Goal: Task Accomplishment & Management: Use online tool/utility

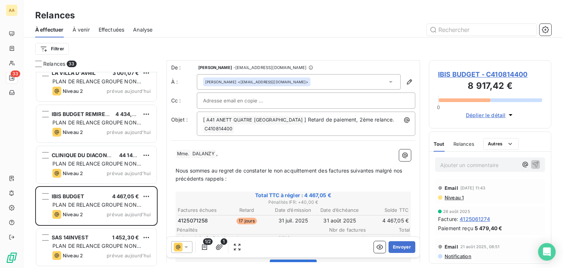
scroll to position [1, 0]
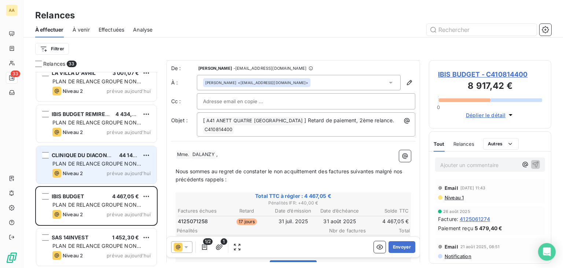
click at [76, 166] on div "PLAN DE RELANCE GROUPE NON AUTOMATIQUE" at bounding box center [101, 163] width 98 height 7
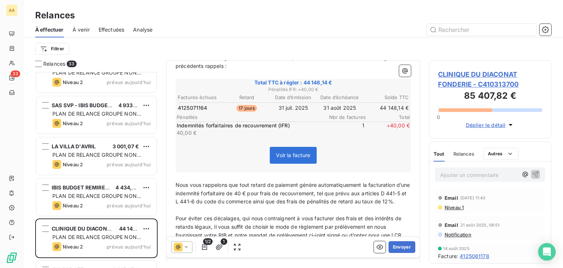
scroll to position [110, 0]
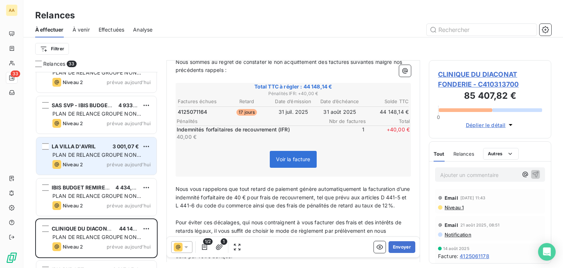
click at [85, 155] on span "PLAN DE RELANCE GROUPE NON AUTOMATIQUE" at bounding box center [96, 158] width 89 height 14
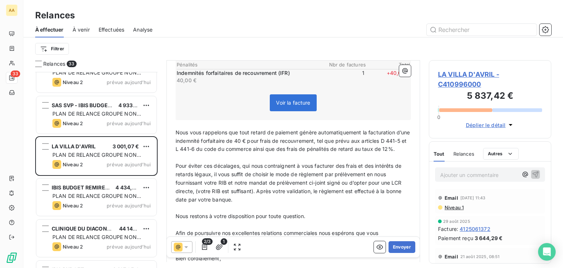
scroll to position [183, 0]
click at [399, 249] on button "Envoyer" at bounding box center [402, 247] width 27 height 12
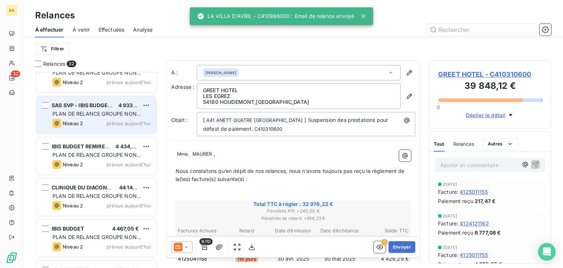
click at [98, 113] on span "PLAN DE RELANCE GROUPE NON AUTOMATIQUE" at bounding box center [96, 117] width 89 height 14
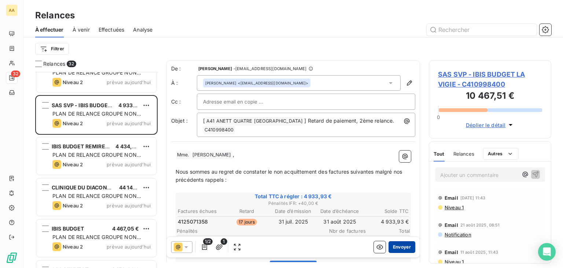
click at [397, 246] on button "Envoyer" at bounding box center [402, 247] width 27 height 12
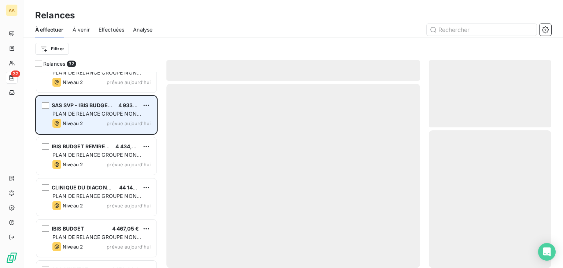
scroll to position [1077, 0]
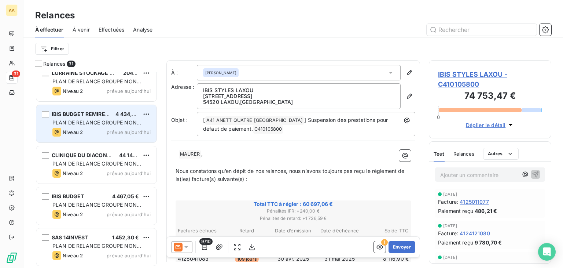
click at [105, 120] on span "PLAN DE RELANCE GROUPE NON AUTOMATIQUE" at bounding box center [96, 126] width 89 height 14
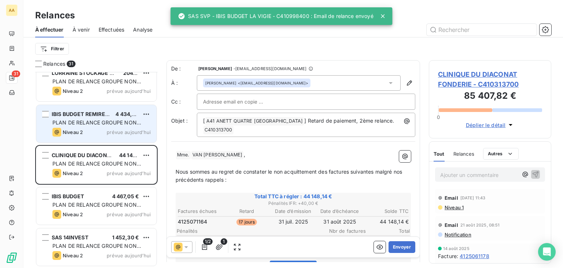
click at [92, 120] on span "PLAN DE RELANCE GROUPE NON AUTOMATIQUE" at bounding box center [96, 126] width 89 height 14
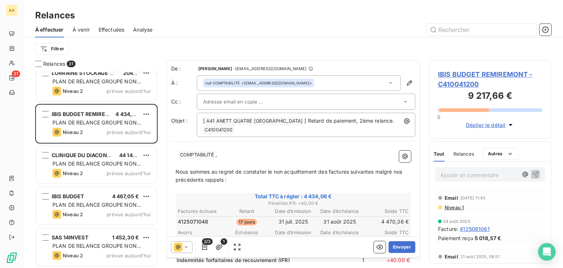
click at [389, 83] on icon at bounding box center [391, 83] width 4 height 2
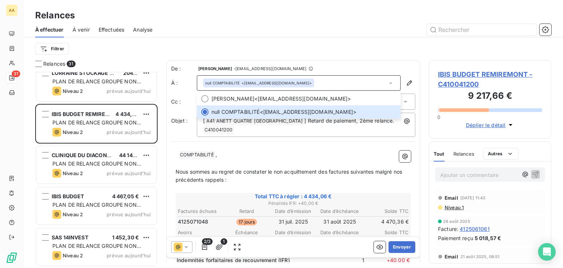
click at [223, 156] on p "﻿ ﻿ ﻿ COMPTABILITÉ ﻿ ," at bounding box center [293, 154] width 235 height 9
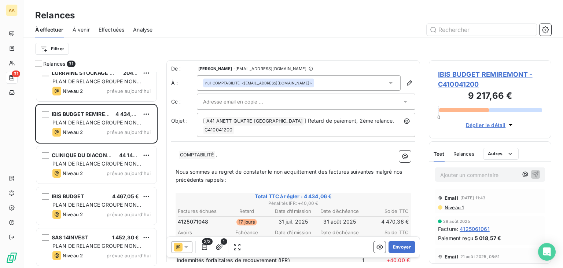
click at [177, 150] on p "﻿ ﻿ ﻿ COMPTABILITÉ ﻿ ," at bounding box center [293, 154] width 235 height 9
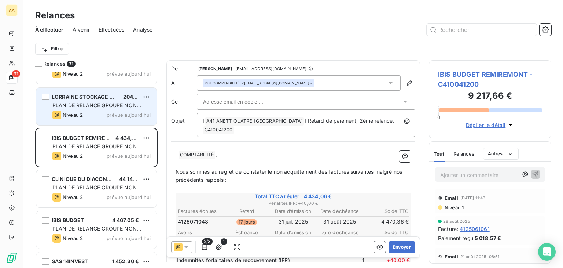
scroll to position [1041, 0]
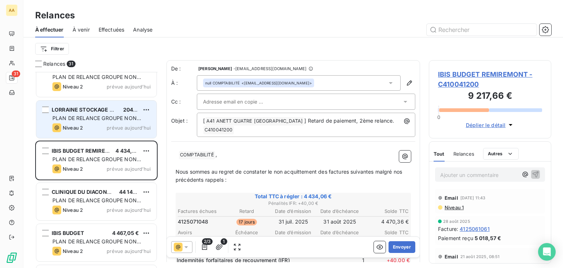
click at [109, 121] on span "PLAN DE RELANCE GROUPE NON AUTOMATIQUE" at bounding box center [96, 122] width 89 height 14
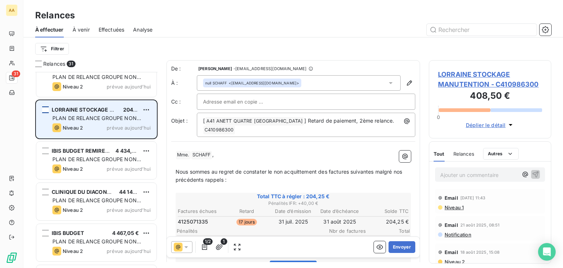
click at [47, 108] on div "grid" at bounding box center [45, 109] width 7 height 7
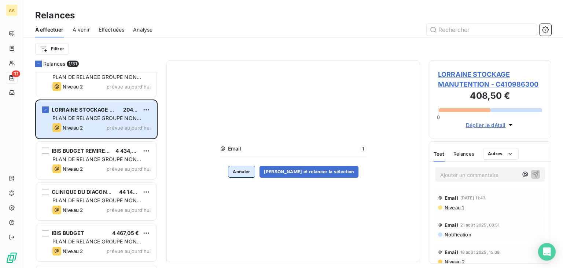
click at [251, 170] on button "Annuler" at bounding box center [241, 172] width 27 height 12
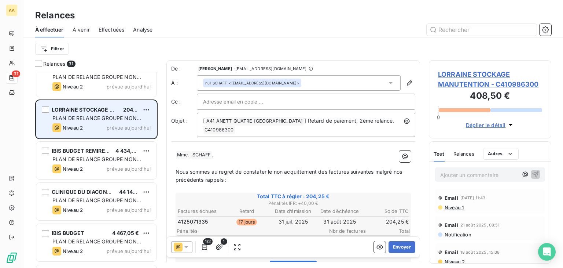
click at [105, 112] on span "LORRAINE STOCKAGE MANUTENTION" at bounding box center [101, 109] width 98 height 6
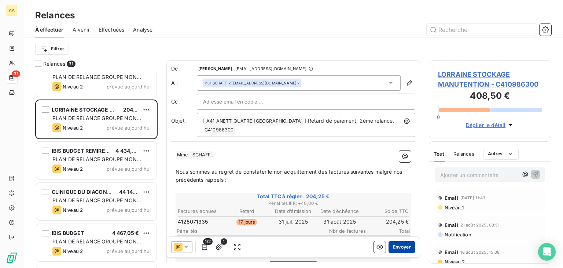
click at [396, 245] on button "Envoyer" at bounding box center [402, 247] width 27 height 12
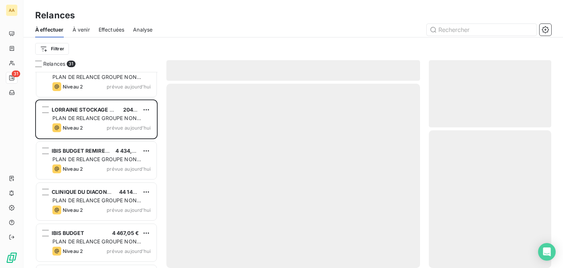
scroll to position [1036, 0]
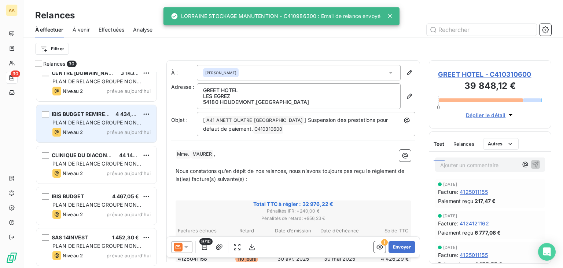
scroll to position [1000, 0]
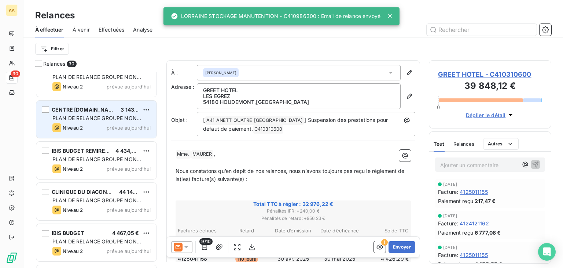
click at [104, 121] on div "CENTRE [DOMAIN_NAME] DIEDIS LG 3 143,98 € PLAN DE RELANCE GROUPE NON AUTOMATIQU…" at bounding box center [96, 118] width 120 height 37
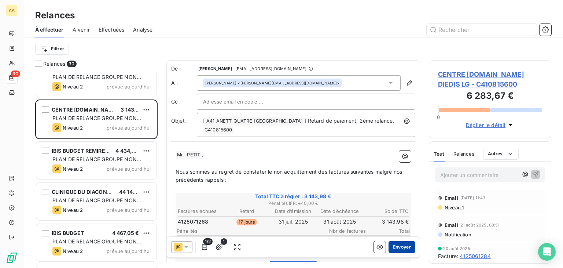
click at [402, 244] on button "Envoyer" at bounding box center [402, 247] width 27 height 12
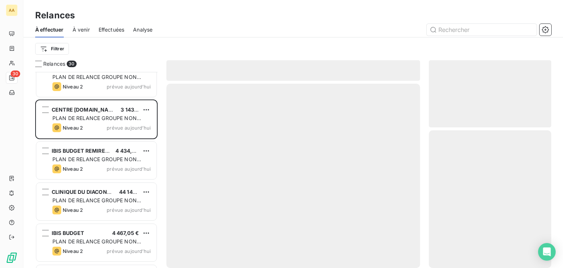
scroll to position [995, 0]
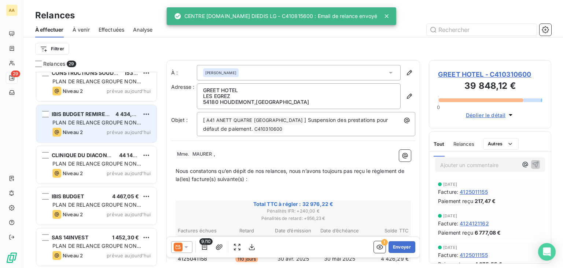
scroll to position [959, 0]
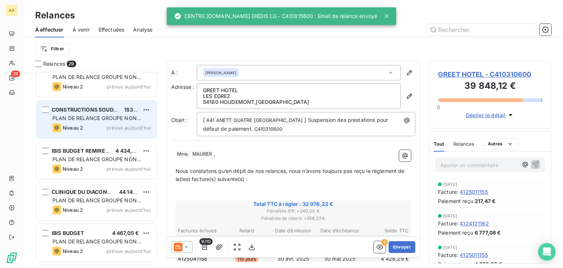
click at [98, 115] on span "PLAN DE RELANCE GROUPE NON AUTOMATIQUE" at bounding box center [96, 122] width 89 height 14
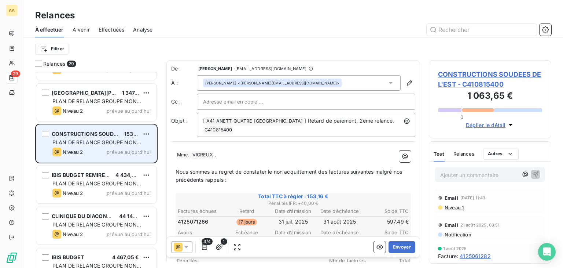
scroll to position [922, 0]
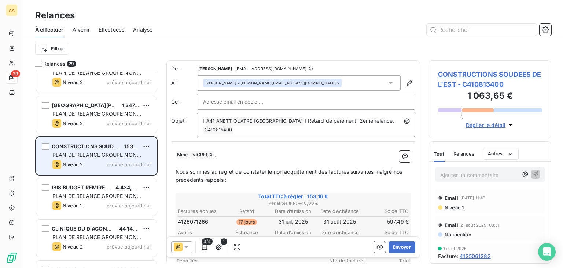
click at [98, 114] on span "PLAN DE RELANCE GROUPE NON AUTOMATIQUE" at bounding box center [96, 117] width 89 height 14
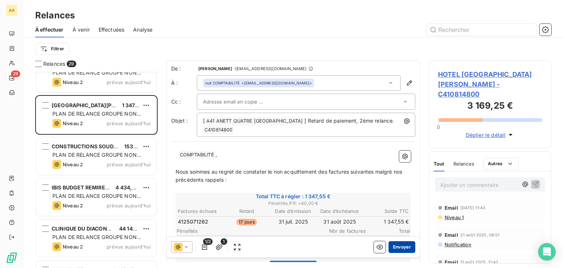
click at [393, 245] on button "Envoyer" at bounding box center [402, 247] width 27 height 12
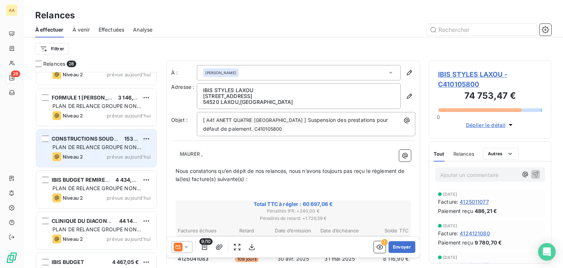
scroll to position [849, 0]
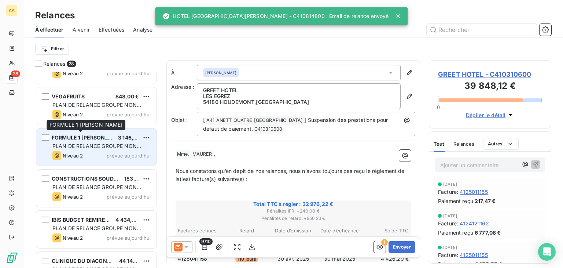
click at [109, 139] on span "FORMULE 1 [PERSON_NAME]" at bounding box center [89, 137] width 74 height 6
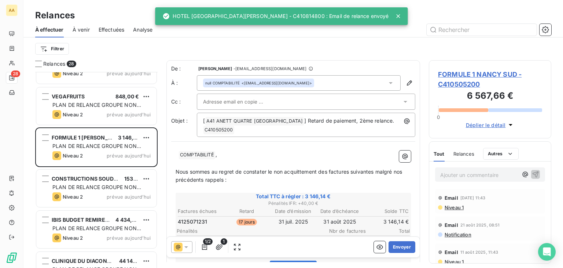
click at [264, 85] on div "null COMPTABILITÉ <[EMAIL_ADDRESS][DOMAIN_NAME]>" at bounding box center [258, 82] width 107 height 5
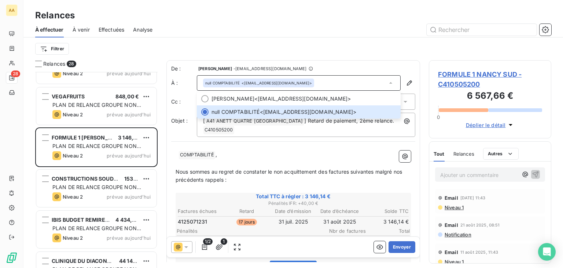
click at [261, 154] on p "﻿ ﻿ ﻿ COMPTABILITÉ ﻿ ," at bounding box center [293, 154] width 235 height 9
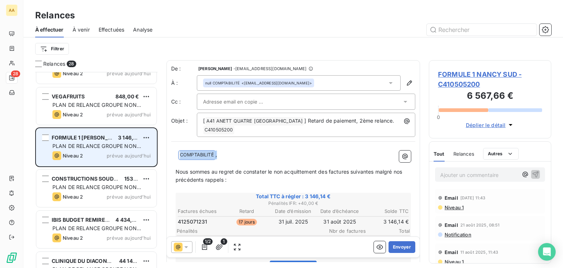
drag, startPoint x: 239, startPoint y: 153, endPoint x: 129, endPoint y: 157, distance: 110.1
click at [129, 157] on div "Relances 28 SAS BER 3 067,49 € PLAN DE RELANCE GROUPE NON AUTOMATIQUE Niveau 4 …" at bounding box center [293, 164] width 540 height 208
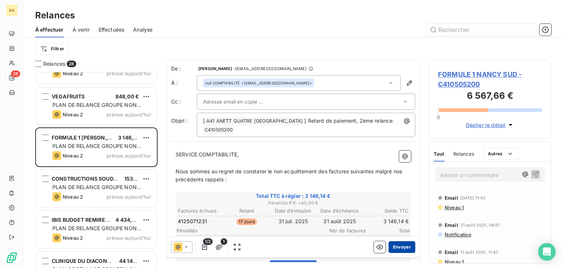
click at [405, 245] on button "Envoyer" at bounding box center [402, 247] width 27 height 12
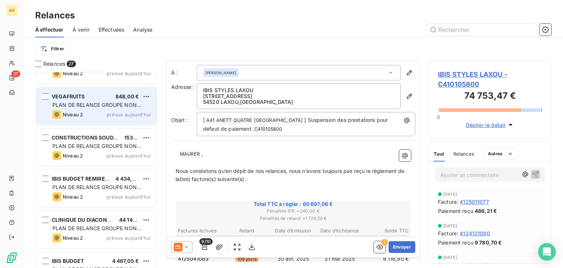
click at [106, 110] on div "Niveau 2 prévue aujourd’hui" at bounding box center [101, 114] width 98 height 9
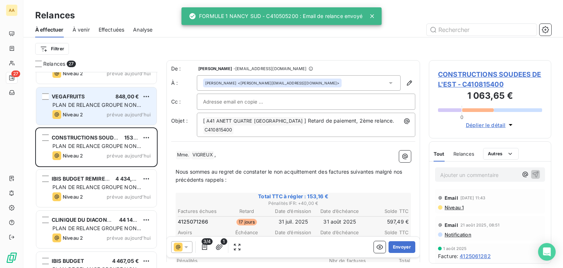
click at [116, 105] on span "PLAN DE RELANCE GROUPE NON AUTOMATIQUE" at bounding box center [96, 109] width 89 height 14
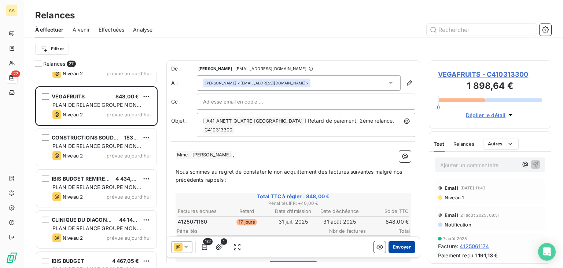
click at [401, 247] on button "Envoyer" at bounding box center [402, 247] width 27 height 12
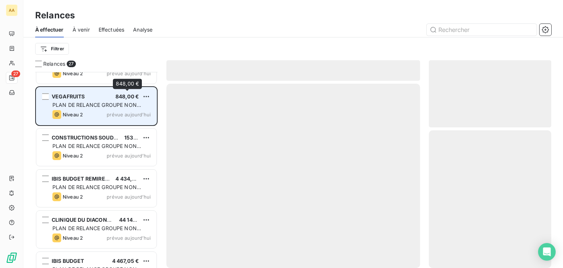
scroll to position [812, 0]
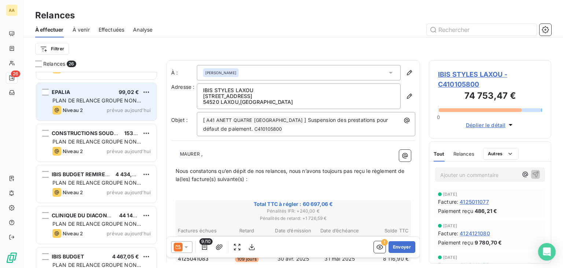
click at [129, 99] on span "PLAN DE RELANCE GROUPE NON AUTOMATIQUE" at bounding box center [96, 104] width 89 height 14
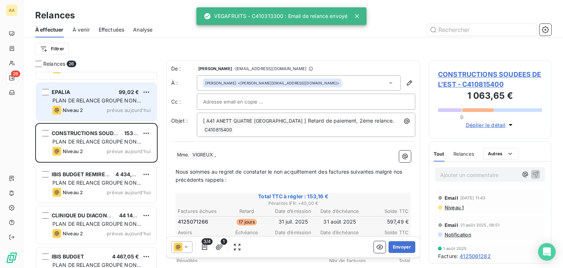
click at [129, 99] on span "PLAN DE RELANCE GROUPE NON AUTOMATIQUE" at bounding box center [96, 104] width 89 height 14
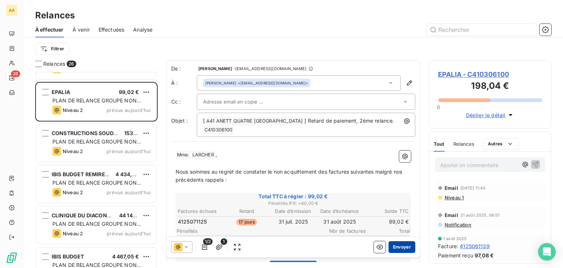
click at [400, 246] on button "Envoyer" at bounding box center [402, 247] width 27 height 12
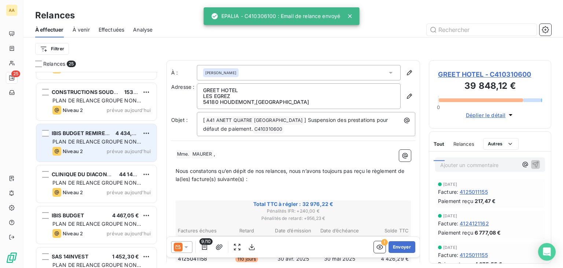
scroll to position [739, 0]
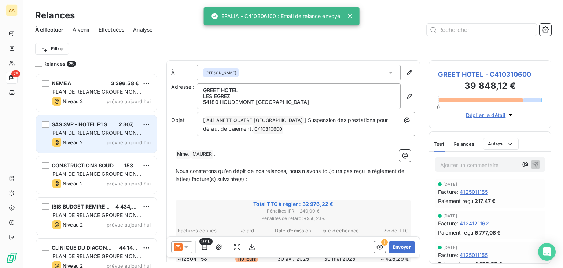
click at [124, 132] on span "PLAN DE RELANCE GROUPE NON AUTOMATIQUE" at bounding box center [96, 136] width 89 height 14
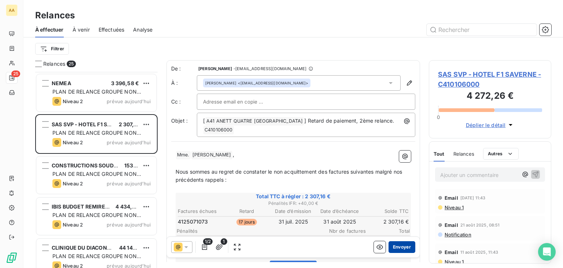
click at [398, 245] on button "Envoyer" at bounding box center [402, 247] width 27 height 12
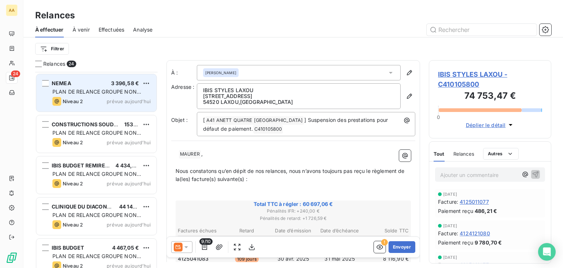
click at [135, 94] on span "PLAN DE RELANCE GROUPE NON AUTOMATIQUE" at bounding box center [96, 95] width 89 height 14
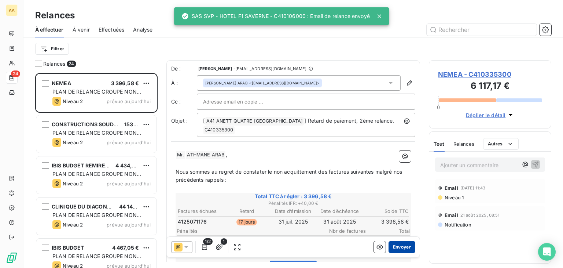
click at [396, 246] on button "Envoyer" at bounding box center [402, 247] width 27 height 12
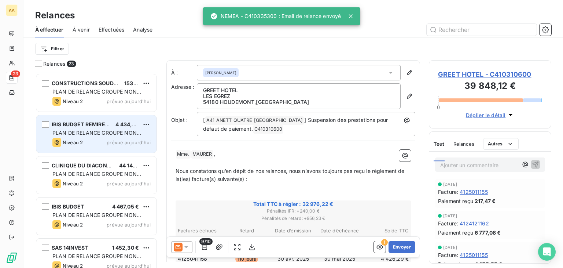
scroll to position [665, 0]
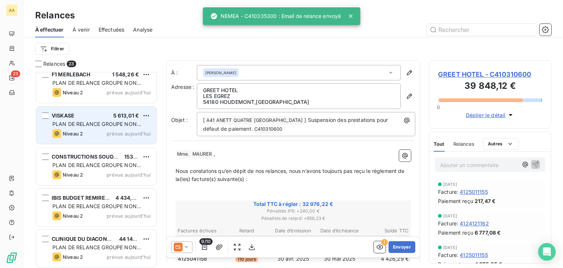
click at [125, 121] on span "PLAN DE RELANCE GROUPE NON AUTOMATIQUE" at bounding box center [96, 128] width 89 height 14
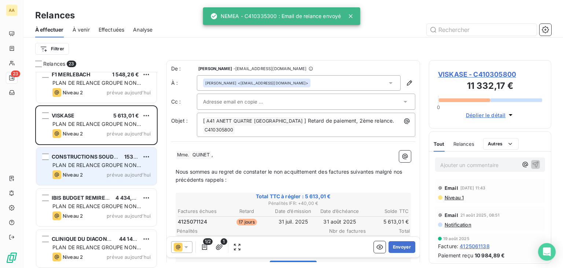
click at [116, 156] on span "CONSTRUCTIONS SOUDEES DE L'EST" at bounding box center [100, 156] width 96 height 6
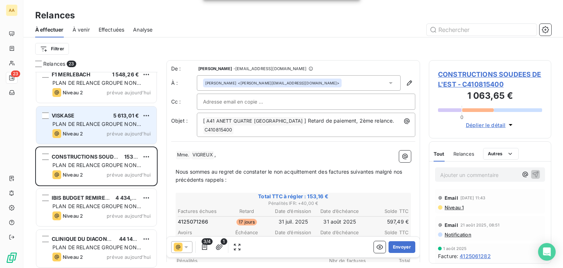
click at [113, 125] on span "PLAN DE RELANCE GROUPE NON AUTOMATIQUE" at bounding box center [96, 128] width 89 height 14
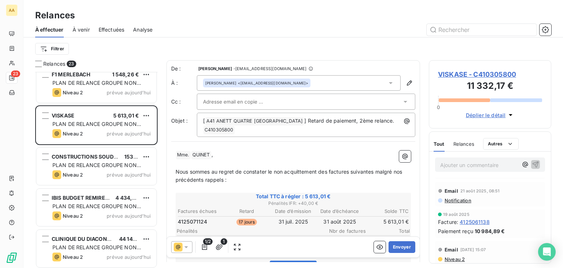
scroll to position [37, 0]
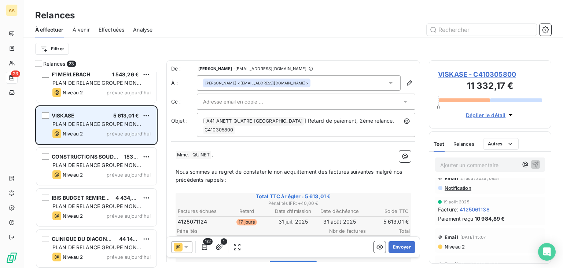
click at [127, 122] on span "PLAN DE RELANCE GROUPE NON AUTOMATIQUE" at bounding box center [96, 128] width 89 height 14
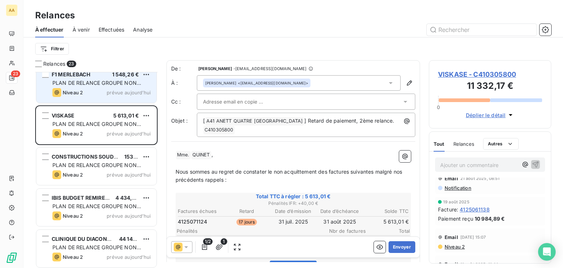
click at [127, 82] on span "PLAN DE RELANCE GROUPE NON AUTOMATIQUE" at bounding box center [96, 87] width 89 height 14
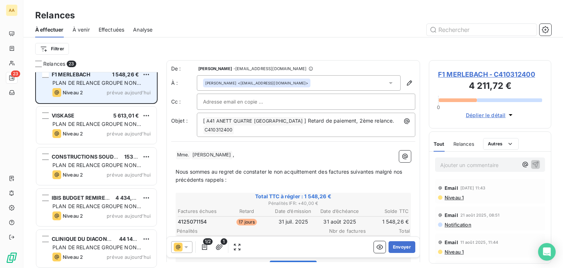
click at [127, 82] on span "PLAN DE RELANCE GROUPE NON AUTOMATIQUE" at bounding box center [96, 87] width 89 height 14
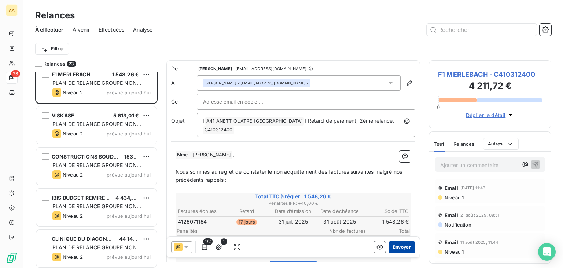
click at [395, 246] on button "Envoyer" at bounding box center [402, 247] width 27 height 12
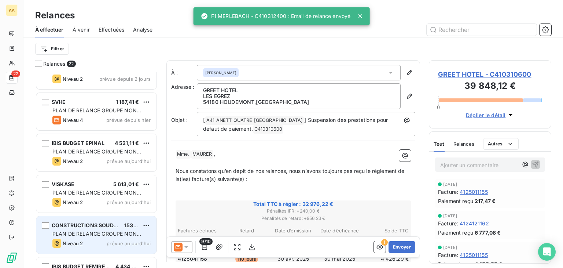
scroll to position [555, 0]
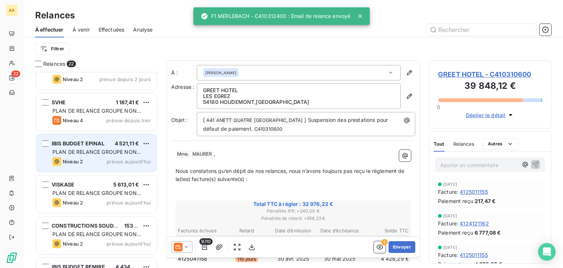
click at [103, 149] on span "PLAN DE RELANCE GROUPE NON AUTOMATIQUE" at bounding box center [96, 156] width 89 height 14
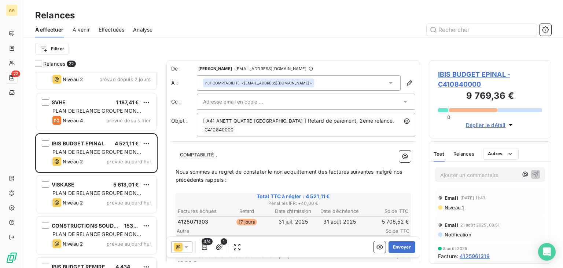
click at [388, 83] on icon at bounding box center [390, 82] width 7 height 7
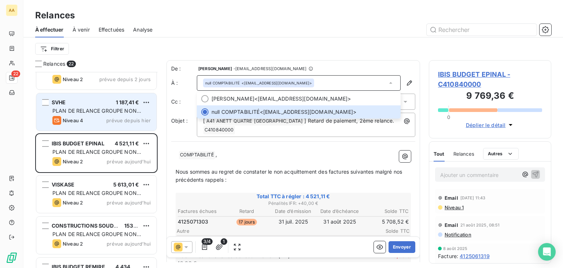
click at [93, 110] on span "PLAN DE RELANCE GROUPE NON AUTOMATIQUE" at bounding box center [96, 114] width 89 height 14
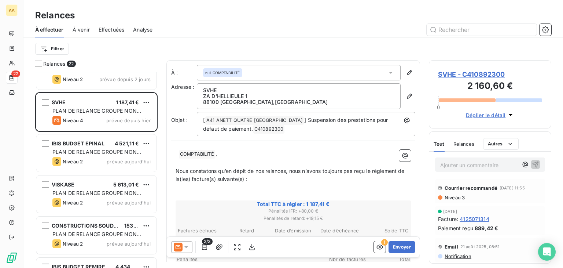
click at [389, 73] on icon at bounding box center [391, 73] width 4 height 2
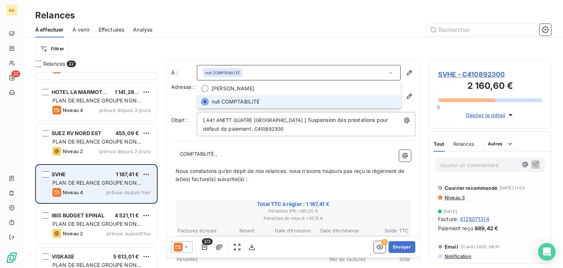
scroll to position [482, 0]
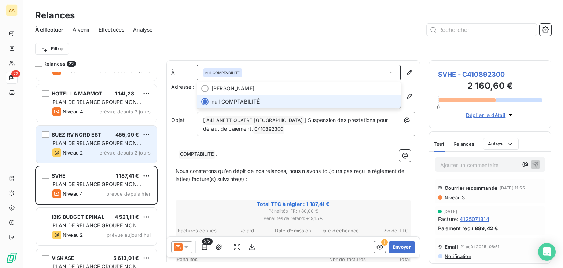
click at [81, 143] on span "PLAN DE RELANCE GROUPE NON AUTOMATIQUE" at bounding box center [96, 147] width 89 height 14
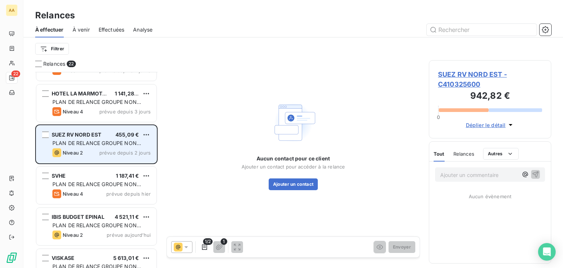
click at [81, 143] on span "PLAN DE RELANCE GROUPE NON AUTOMATIQUE" at bounding box center [96, 147] width 89 height 14
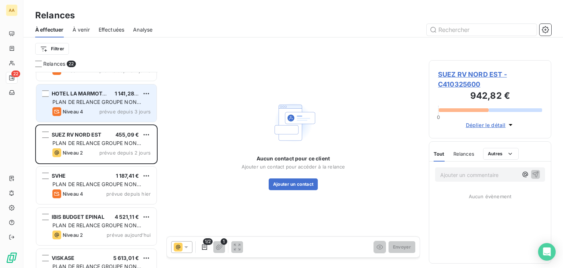
click at [95, 107] on div "Niveau 4 prévue depuis 3 jours" at bounding box center [101, 111] width 98 height 9
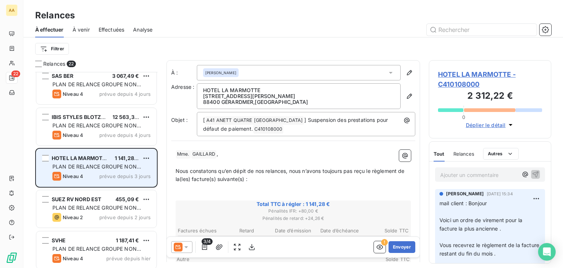
scroll to position [409, 0]
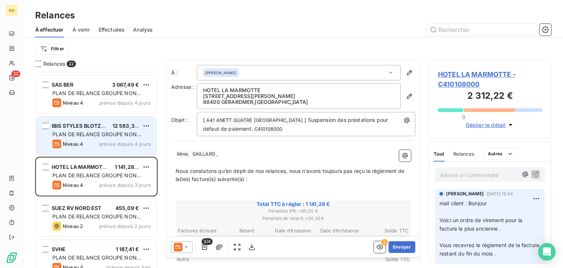
click at [92, 129] on div "IBIS STYLES BLOTZHEIM 12 563,39 € PLAN DE RELANCE GROUPE NON AUTOMATIQUE Niveau…" at bounding box center [96, 135] width 120 height 37
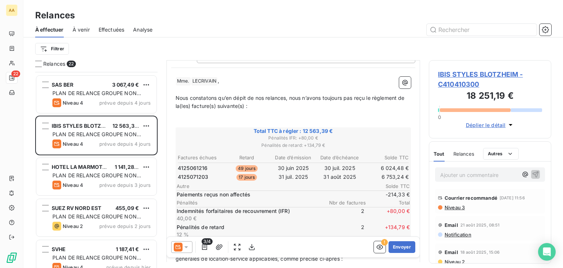
scroll to position [37, 0]
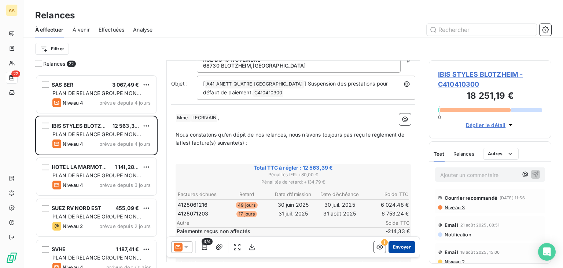
click at [393, 243] on button "Envoyer" at bounding box center [402, 247] width 27 height 12
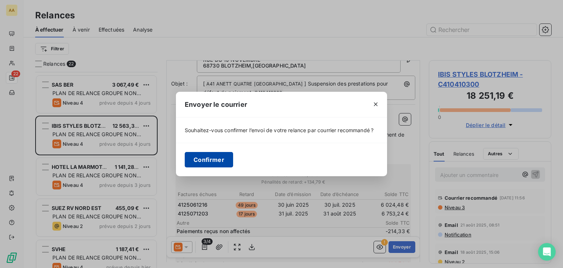
click at [207, 158] on button "Confirmer" at bounding box center [209, 159] width 48 height 15
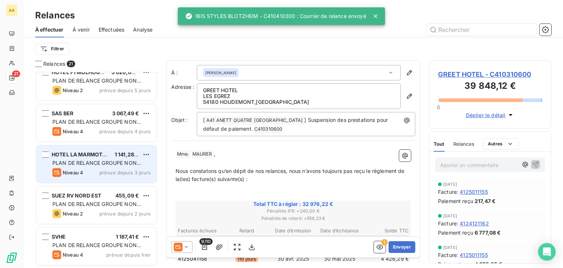
scroll to position [372, 0]
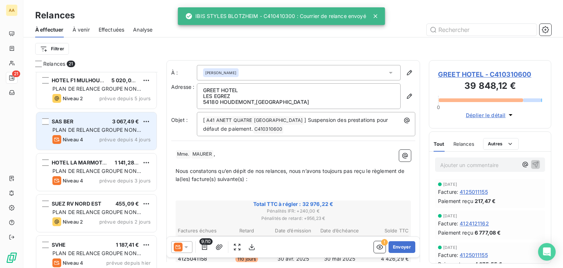
click at [108, 129] on span "PLAN DE RELANCE GROUPE NON AUTOMATIQUE" at bounding box center [96, 134] width 89 height 14
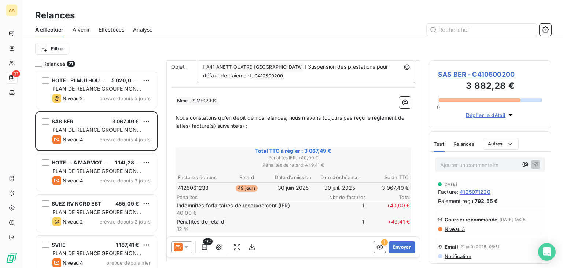
scroll to position [37, 0]
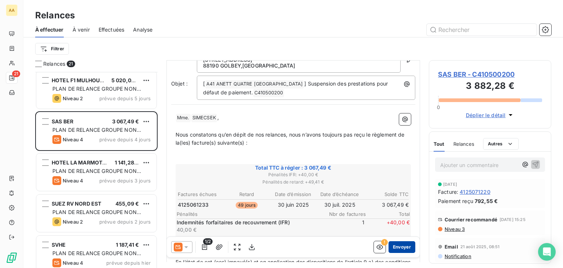
click at [392, 248] on button "Envoyer" at bounding box center [402, 247] width 27 height 12
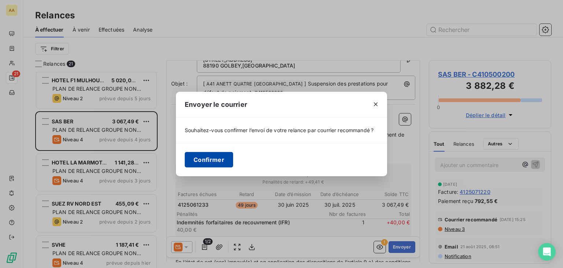
click at [215, 162] on button "Confirmer" at bounding box center [209, 159] width 48 height 15
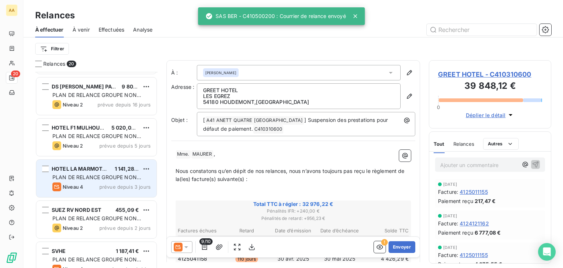
scroll to position [299, 0]
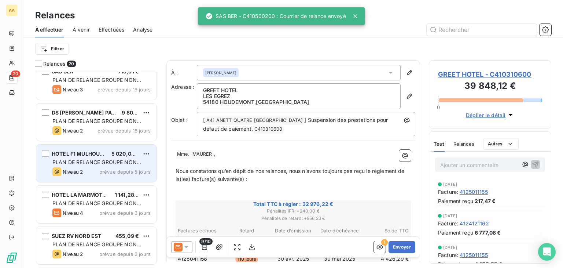
click at [115, 168] on div "Niveau 2 prévue depuis 5 jours" at bounding box center [101, 171] width 98 height 9
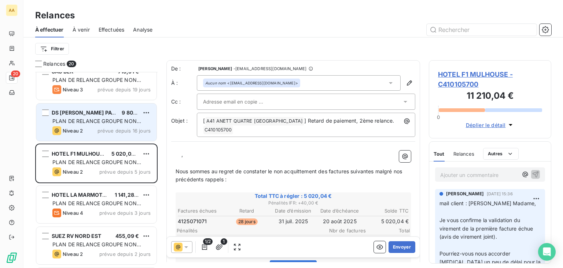
click at [117, 124] on div "DS [PERSON_NAME] PACKAGING VELIN 9 807,80 € PLAN DE RELANCE GROUPE NON AUTOMATI…" at bounding box center [96, 121] width 120 height 37
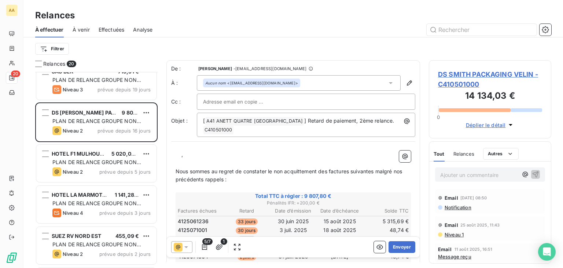
click at [387, 80] on icon at bounding box center [390, 82] width 7 height 7
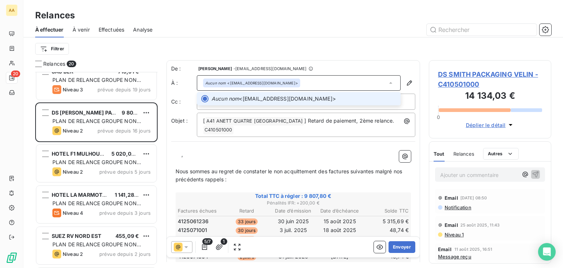
click at [276, 97] on span "Aucun nom <[EMAIL_ADDRESS][DOMAIN_NAME]>" at bounding box center [304, 98] width 185 height 7
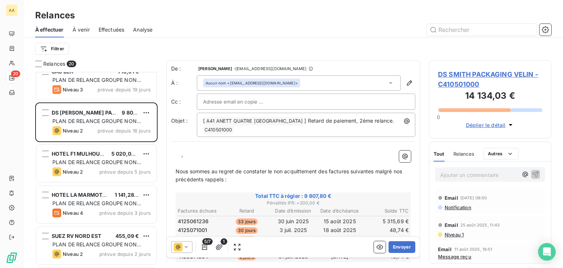
click at [194, 153] on p "﻿ ﻿ ﻿ ﻿ ," at bounding box center [293, 154] width 235 height 8
click at [395, 247] on button "Envoyer" at bounding box center [402, 247] width 27 height 12
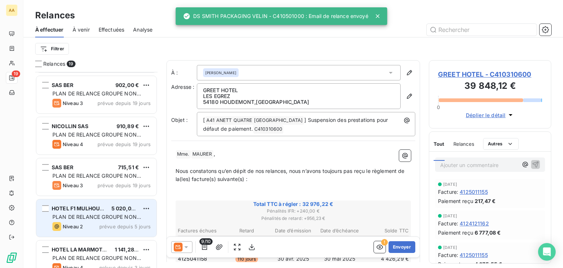
scroll to position [189, 0]
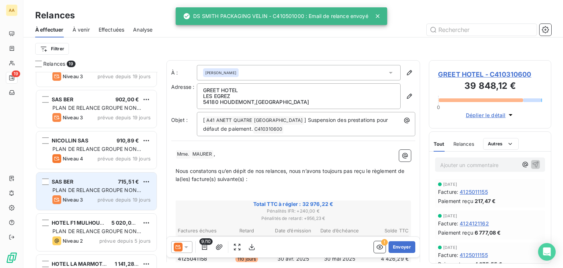
click at [123, 187] on span "PLAN DE RELANCE GROUPE NON AUTOMATIQUE" at bounding box center [96, 194] width 89 height 14
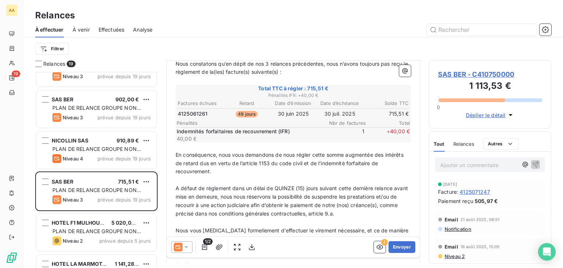
scroll to position [110, 0]
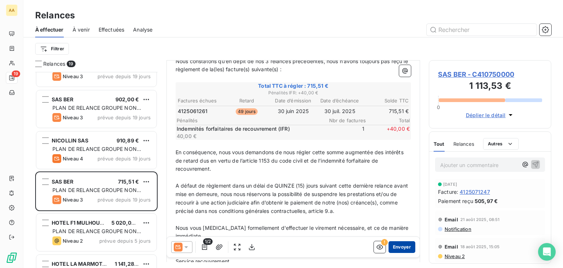
click at [396, 246] on button "Envoyer" at bounding box center [402, 247] width 27 height 12
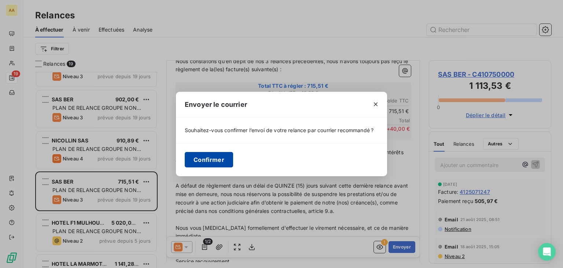
click at [215, 157] on button "Confirmer" at bounding box center [209, 159] width 48 height 15
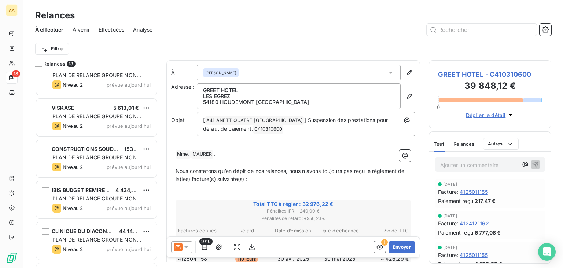
scroll to position [544, 0]
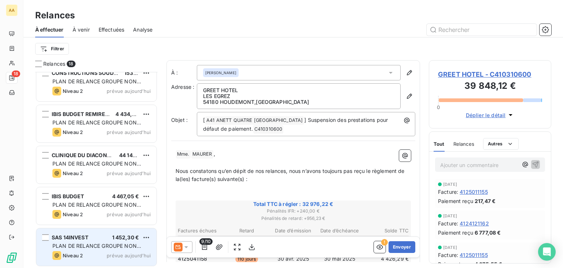
click at [115, 238] on span "1 452,30 €" at bounding box center [125, 237] width 27 height 6
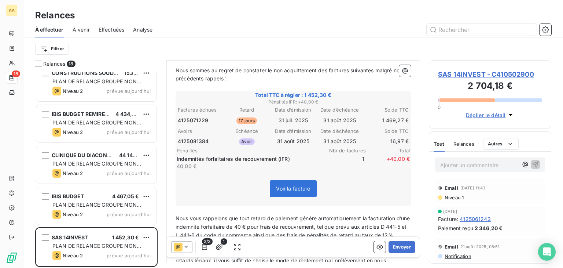
scroll to position [110, 0]
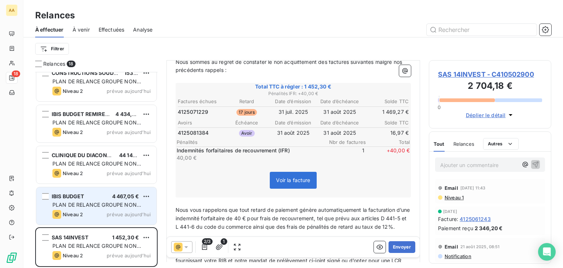
click at [112, 208] on div "IBIS BUDGET 4 467,05 € PLAN DE RELANCE GROUPE NON AUTOMATIQUE Niveau 2 prévue […" at bounding box center [96, 205] width 120 height 37
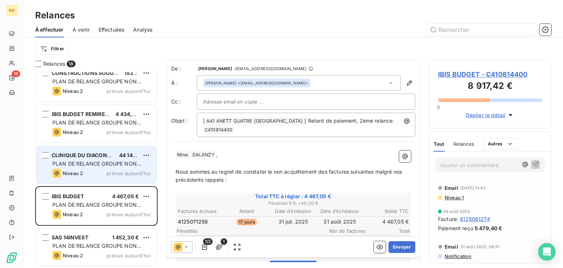
click at [106, 165] on span "PLAN DE RELANCE GROUPE NON AUTOMATIQUE" at bounding box center [96, 167] width 89 height 14
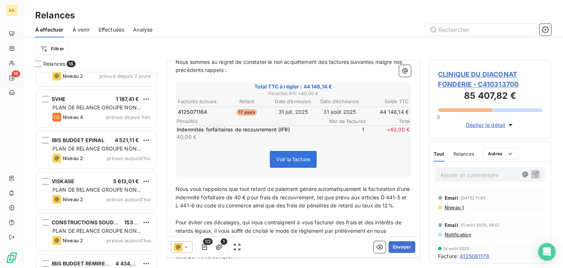
scroll to position [397, 0]
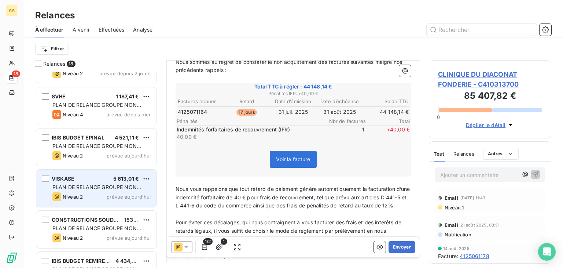
click at [123, 184] on span "PLAN DE RELANCE GROUPE NON AUTOMATIQUE" at bounding box center [96, 191] width 89 height 14
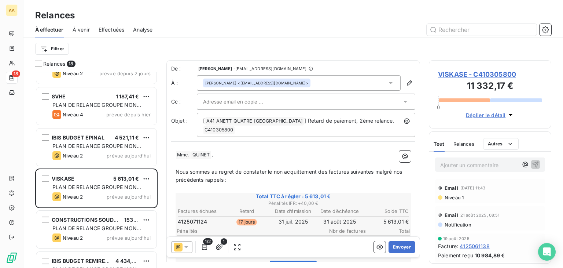
click at [452, 163] on p "Ajouter un commentaire ﻿" at bounding box center [479, 164] width 78 height 9
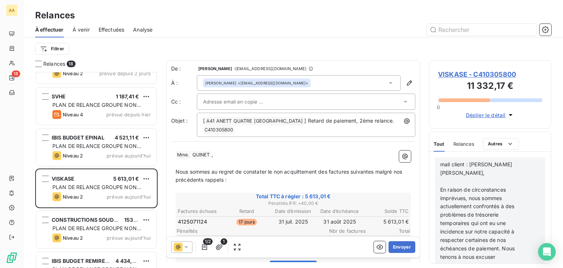
click at [469, 165] on span "mail client : [PERSON_NAME] [PERSON_NAME]," at bounding box center [476, 168] width 73 height 15
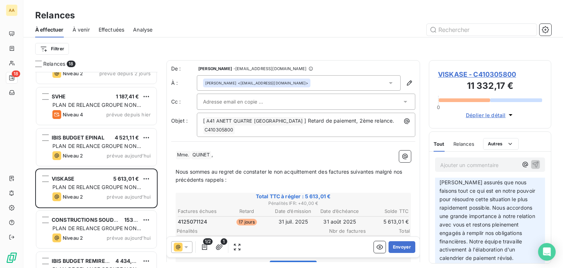
scroll to position [183, 0]
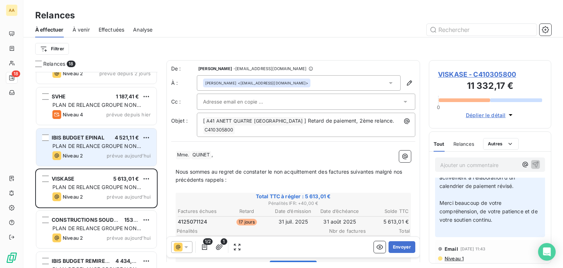
click at [100, 151] on div "Niveau 2 prévue aujourd’hui" at bounding box center [101, 155] width 98 height 9
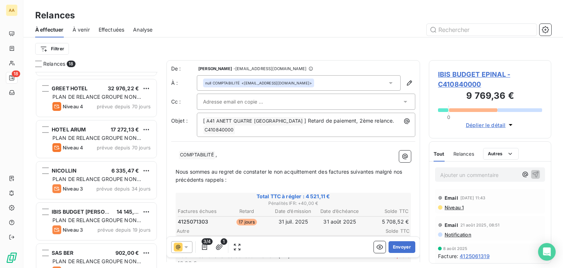
scroll to position [37, 0]
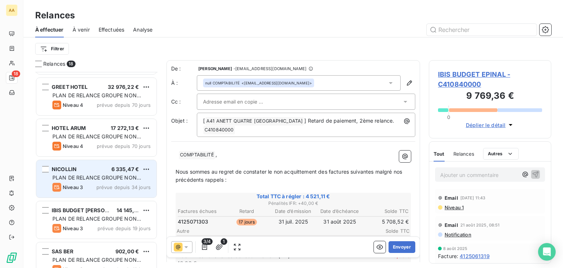
click at [106, 175] on span "PLAN DE RELANCE GROUPE NON AUTOMATIQUE" at bounding box center [96, 181] width 89 height 14
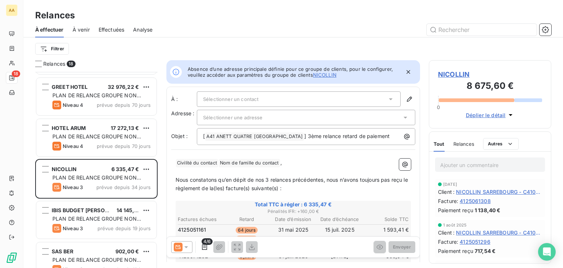
click at [282, 98] on div "Sélectionner un contact" at bounding box center [299, 98] width 204 height 15
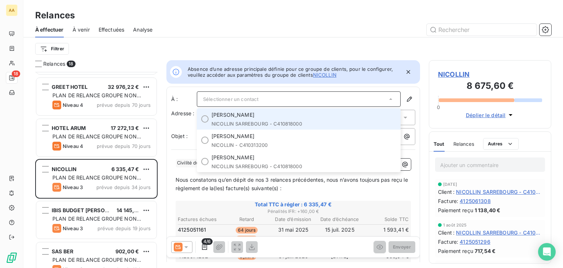
click at [271, 12] on div "Relances" at bounding box center [293, 15] width 540 height 13
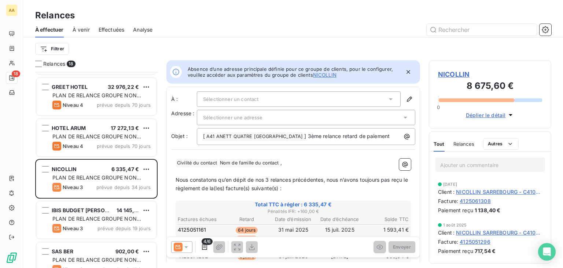
click at [267, 94] on div "Sélectionner un contact" at bounding box center [299, 98] width 204 height 15
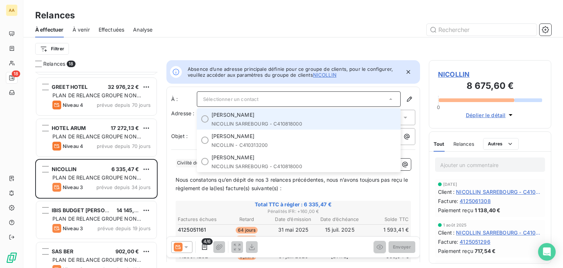
click at [208, 119] on div at bounding box center [204, 118] width 7 height 7
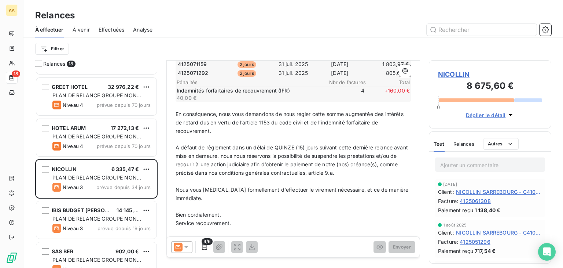
scroll to position [202, 0]
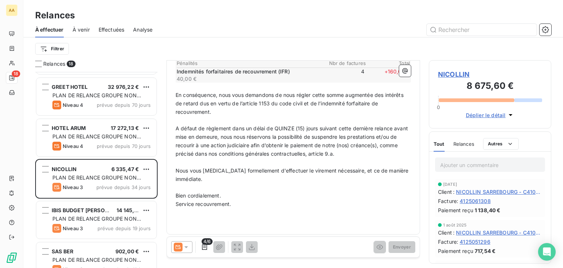
click at [352, 204] on p "Service recouvrement." at bounding box center [293, 204] width 235 height 8
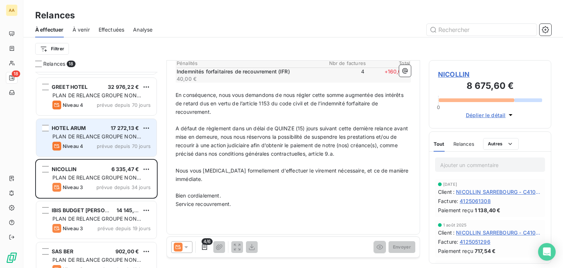
click at [119, 133] on span "PLAN DE RELANCE GROUPE NON AUTOMATIQUE" at bounding box center [96, 140] width 89 height 14
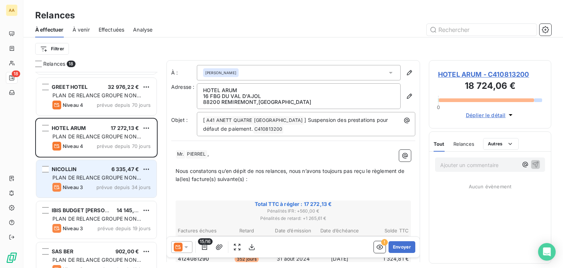
click at [110, 166] on div "NICOLLIN 6 335,47 €" at bounding box center [101, 169] width 98 height 7
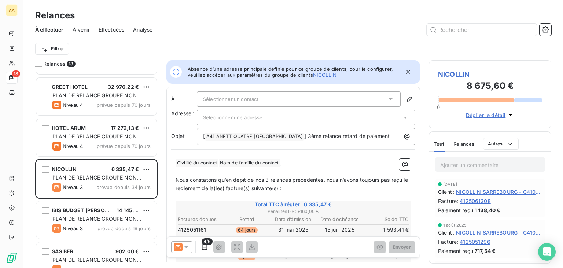
click at [257, 95] on div "Sélectionner un contact" at bounding box center [299, 98] width 204 height 15
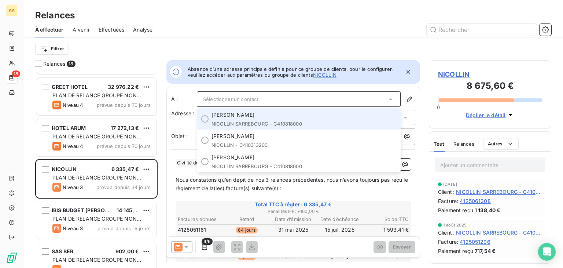
click at [257, 118] on div "[PERSON_NAME] - C410818000" at bounding box center [304, 118] width 185 height 15
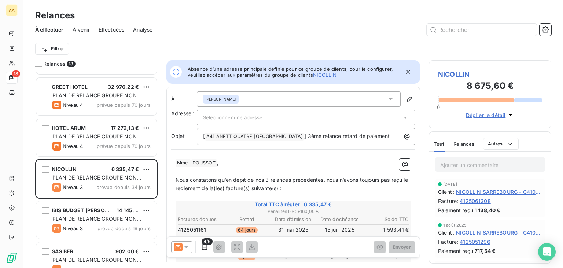
click at [405, 70] on icon "button" at bounding box center [408, 71] width 7 height 7
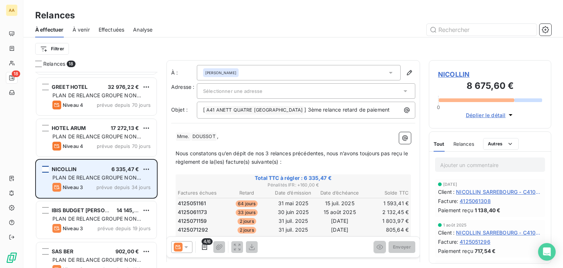
click at [45, 168] on div "grid" at bounding box center [45, 169] width 7 height 7
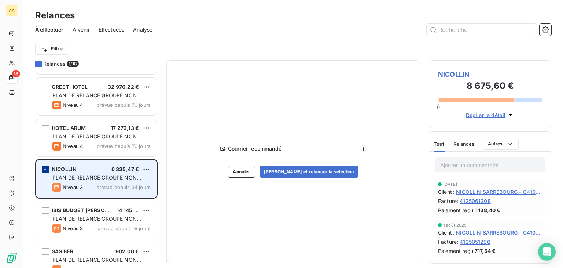
click at [43, 167] on icon "grid" at bounding box center [45, 169] width 4 height 4
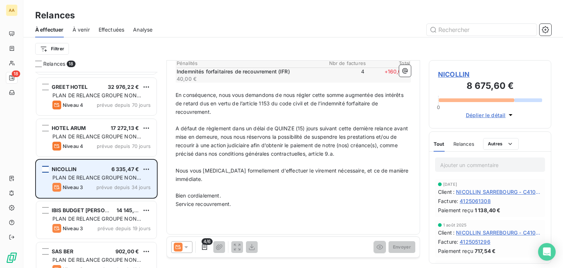
scroll to position [176, 0]
click at [300, 197] on p "Bien cordialement." at bounding box center [293, 195] width 235 height 8
click at [510, 114] on icon "button" at bounding box center [511, 115] width 4 height 2
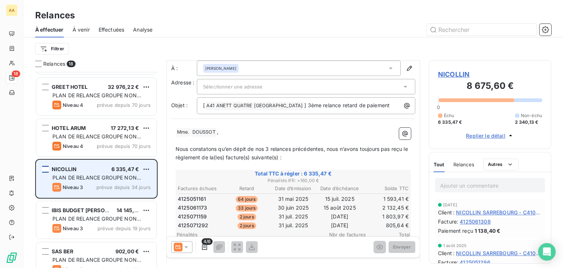
scroll to position [0, 0]
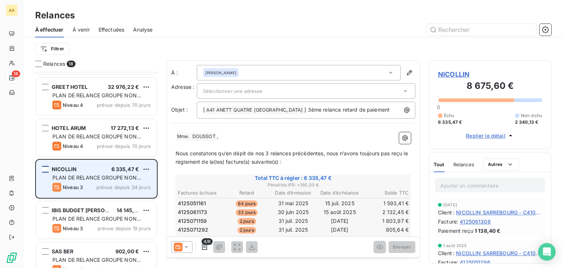
click at [245, 87] on div "Sélectionner une adresse" at bounding box center [306, 90] width 219 height 15
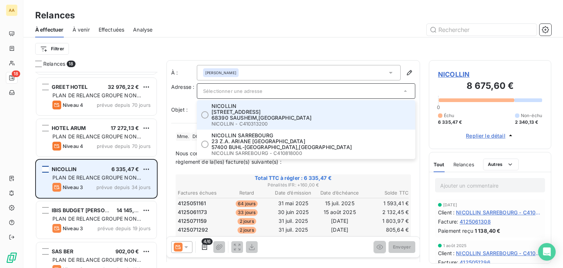
click at [265, 74] on div "[PERSON_NAME]" at bounding box center [299, 72] width 204 height 15
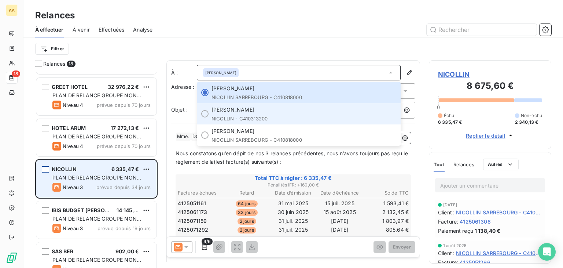
click at [253, 111] on span "[PERSON_NAME]" at bounding box center [233, 109] width 43 height 7
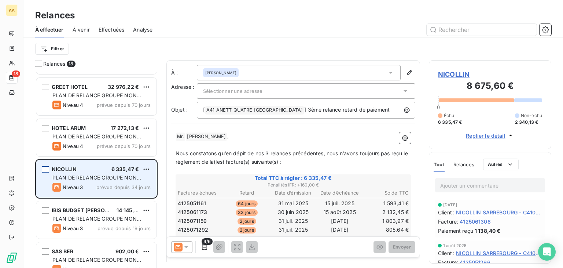
click at [388, 73] on icon at bounding box center [390, 72] width 7 height 7
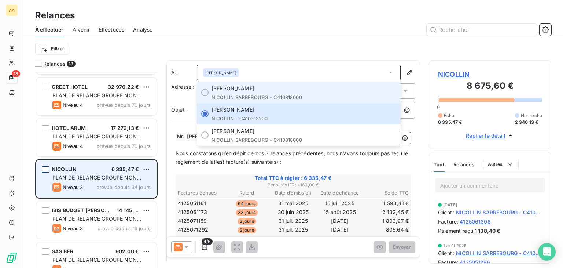
click at [275, 93] on div "[PERSON_NAME] - C410818000" at bounding box center [304, 92] width 185 height 15
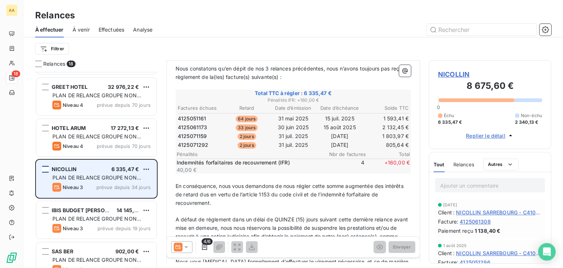
scroll to position [176, 0]
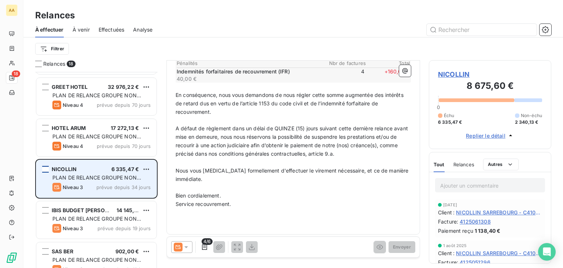
click at [285, 189] on p "﻿" at bounding box center [293, 187] width 235 height 8
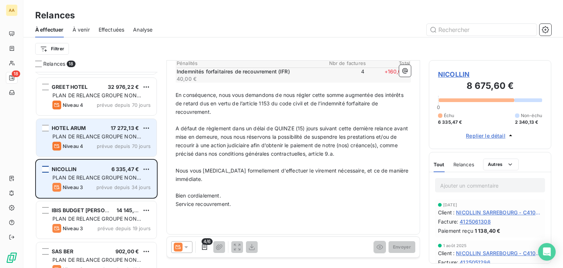
click at [105, 147] on span "prévue depuis 70 jours" at bounding box center [124, 146] width 54 height 6
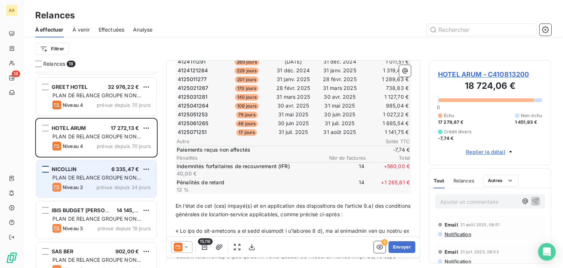
scroll to position [270, 0]
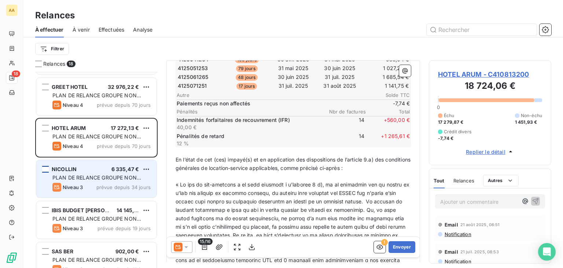
click at [106, 183] on div "Niveau 3 prévue depuis 34 jours" at bounding box center [101, 187] width 98 height 9
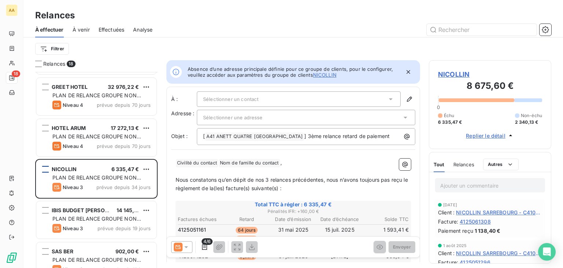
click at [387, 100] on icon at bounding box center [390, 98] width 7 height 7
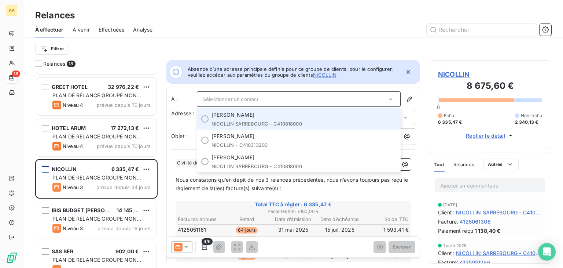
click at [205, 118] on div at bounding box center [204, 118] width 7 height 7
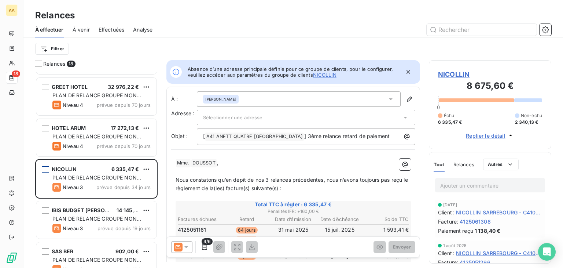
click at [325, 76] on button "NICOLLIN" at bounding box center [324, 75] width 23 height 6
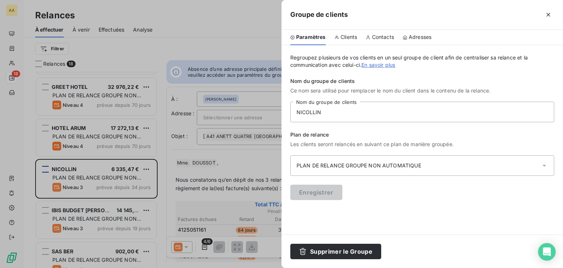
click at [375, 35] on span "Contacts" at bounding box center [383, 36] width 22 height 7
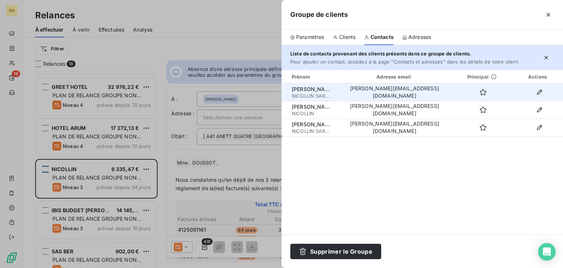
click at [419, 90] on td "[PERSON_NAME][EMAIL_ADDRESS][DOMAIN_NAME]" at bounding box center [395, 92] width 116 height 18
click at [480, 89] on icon "button" at bounding box center [483, 92] width 7 height 7
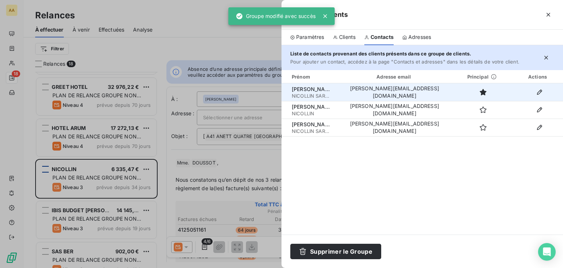
click at [263, 161] on div at bounding box center [281, 134] width 563 height 268
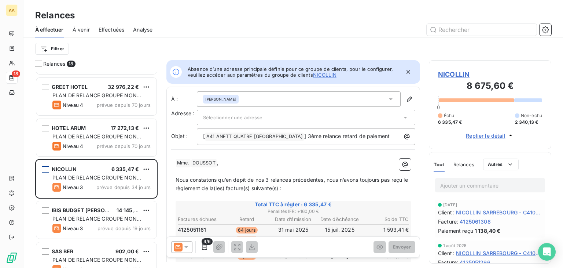
click at [311, 100] on div "[PERSON_NAME]" at bounding box center [299, 98] width 204 height 15
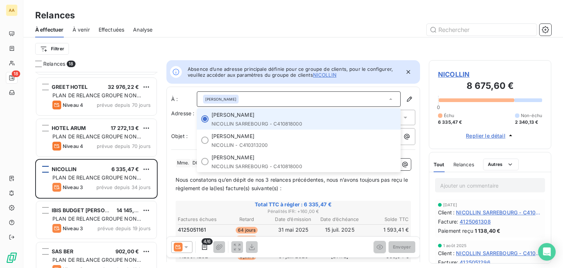
click at [283, 120] on div "[PERSON_NAME] - C410818000" at bounding box center [304, 118] width 185 height 15
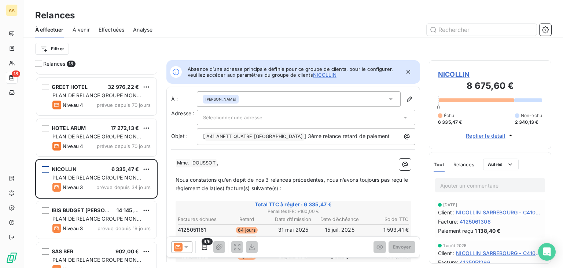
click at [327, 72] on button "NICOLLIN" at bounding box center [324, 75] width 23 height 6
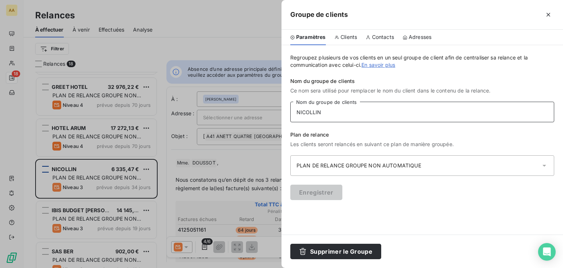
click at [326, 105] on input "NICOLLIN" at bounding box center [422, 112] width 264 height 21
click at [388, 163] on div "PLAN DE RELANCE GROUPE NON AUTOMATIQUE" at bounding box center [363, 165] width 133 height 7
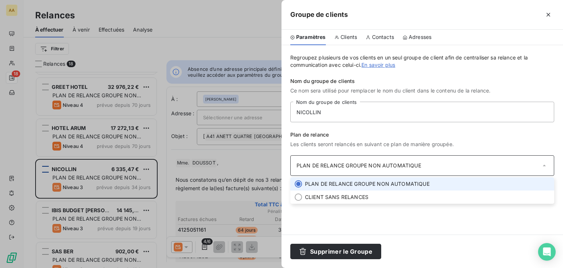
click at [381, 182] on span "PLAN DE RELANCE GROUPE NON AUTOMATIQUE" at bounding box center [367, 183] width 125 height 7
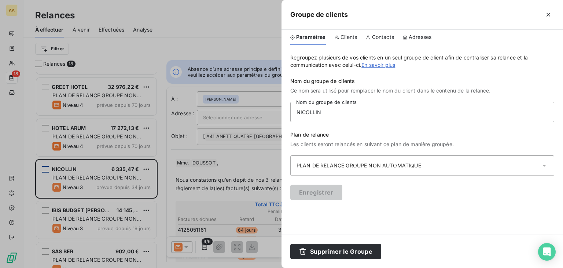
click at [351, 33] on span "Clients" at bounding box center [349, 36] width 17 height 7
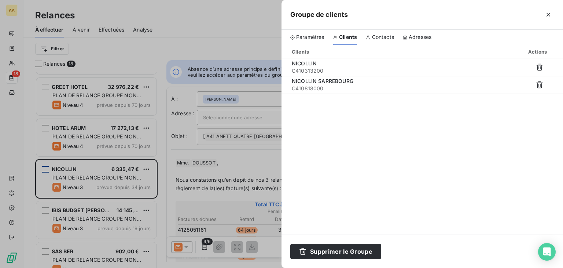
click at [383, 35] on span "Contacts" at bounding box center [383, 36] width 22 height 7
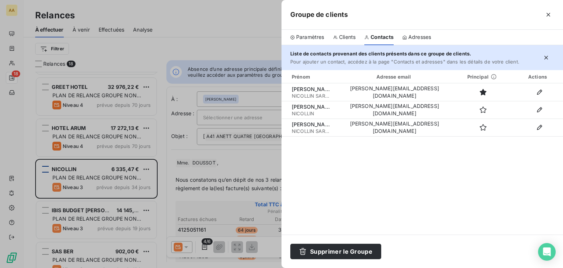
click at [310, 37] on span "Paramètres" at bounding box center [310, 36] width 28 height 7
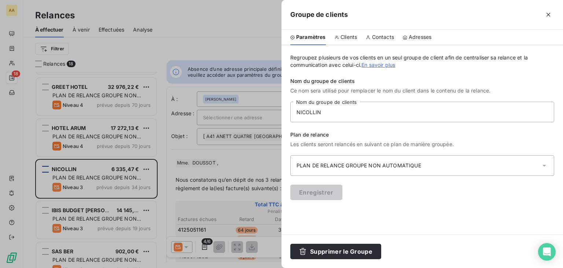
click at [380, 35] on span "Contacts" at bounding box center [383, 36] width 22 height 7
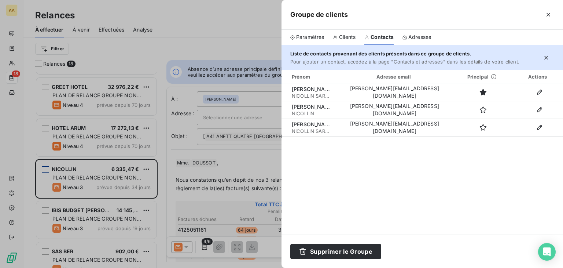
click at [416, 38] on span "Adresses" at bounding box center [420, 36] width 23 height 7
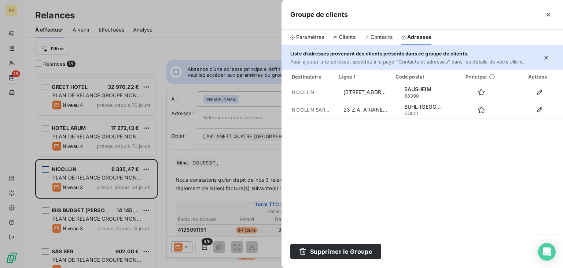
click at [378, 35] on span "Contacts" at bounding box center [382, 36] width 22 height 7
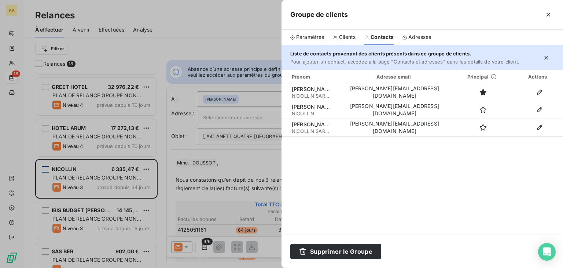
click at [309, 38] on span "Paramètres" at bounding box center [310, 36] width 28 height 7
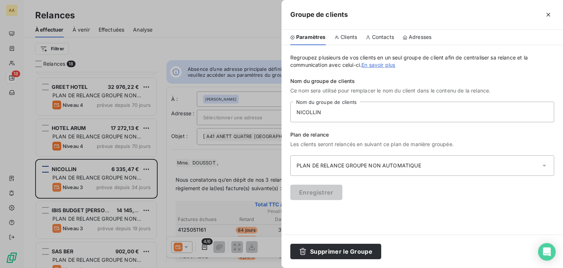
click at [381, 185] on div "Enregistrer" at bounding box center [422, 191] width 264 height 15
click at [437, 212] on form "Regroupez plusieurs de vos clients en un seul groupe de client afin de centrali…" at bounding box center [422, 140] width 264 height 172
click at [549, 11] on icon "button" at bounding box center [548, 14] width 7 height 7
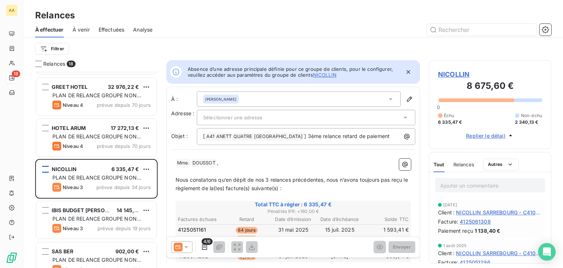
click at [224, 118] on span "Sélectionner une adresse" at bounding box center [233, 117] width 60 height 6
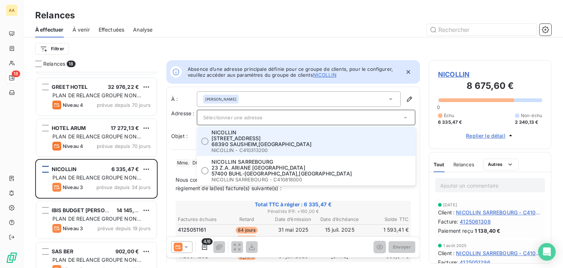
click at [175, 50] on div "Filtrer" at bounding box center [293, 49] width 516 height 14
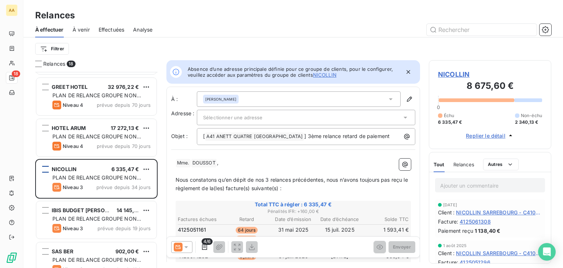
click at [207, 71] on span "Absence d’une adresse principale définie pour ce groupe de clients, pour le con…" at bounding box center [294, 72] width 213 height 12
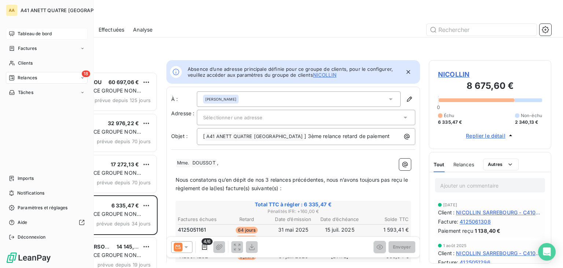
click at [31, 31] on span "Tableau de bord" at bounding box center [35, 33] width 34 height 7
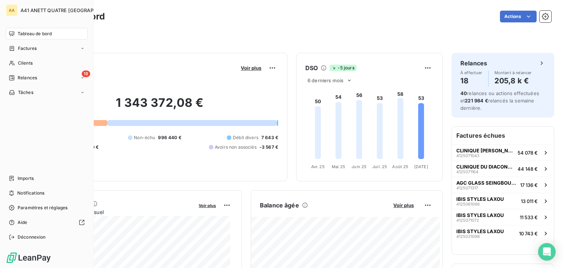
click at [35, 33] on span "Tableau de bord" at bounding box center [35, 33] width 34 height 7
click at [19, 78] on span "Relances" at bounding box center [27, 77] width 19 height 7
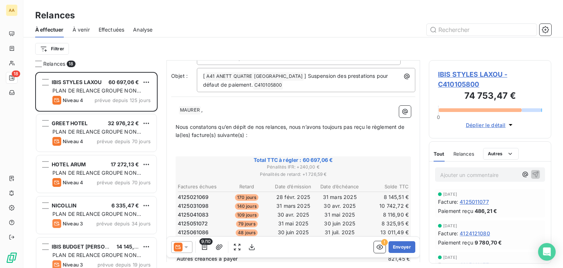
scroll to position [110, 0]
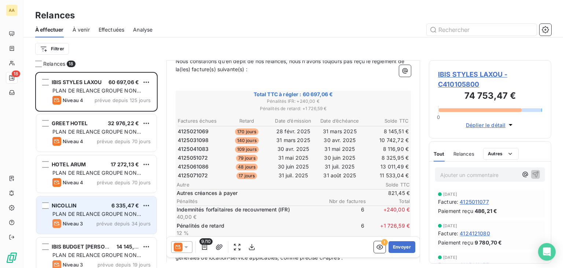
click at [113, 210] on div "PLAN DE RELANCE GROUPE NON AUTOMATIQUE" at bounding box center [101, 213] width 98 height 7
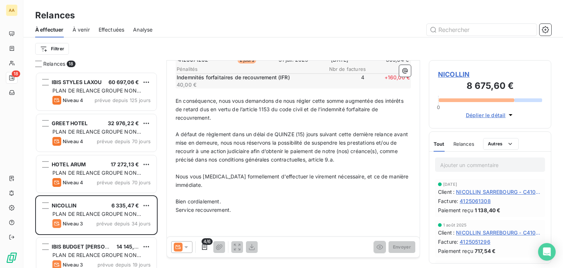
scroll to position [202, 0]
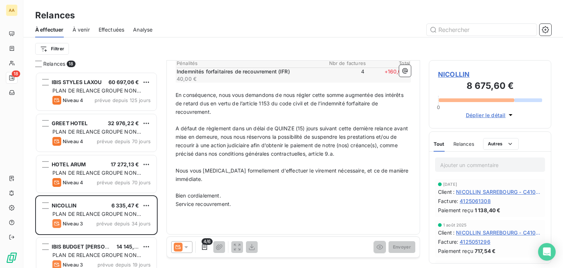
click at [470, 142] on span "Relances" at bounding box center [464, 144] width 21 height 6
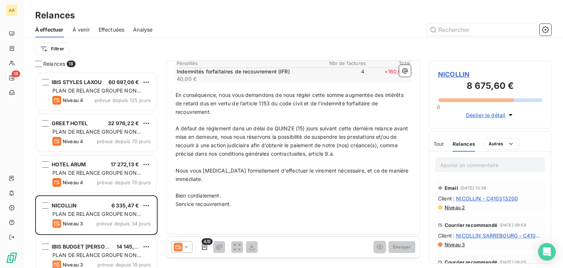
click at [434, 144] on span "Tout" at bounding box center [439, 144] width 10 height 6
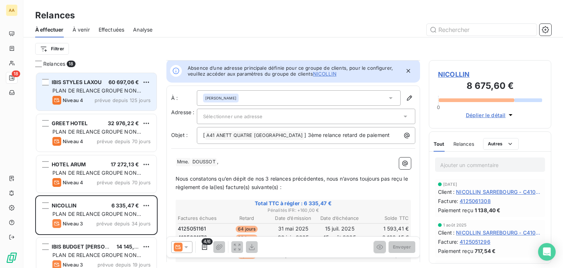
scroll to position [0, 0]
